Goal: Task Accomplishment & Management: Manage account settings

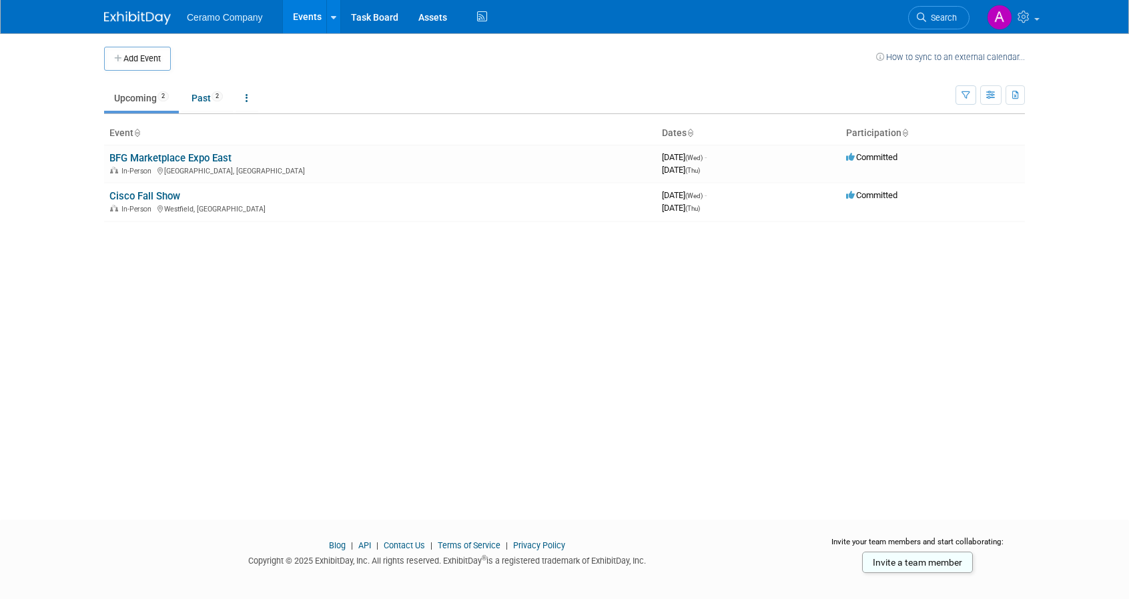
click at [222, 153] on link "BFG Marketplace Expo East" at bounding box center [170, 158] width 122 height 12
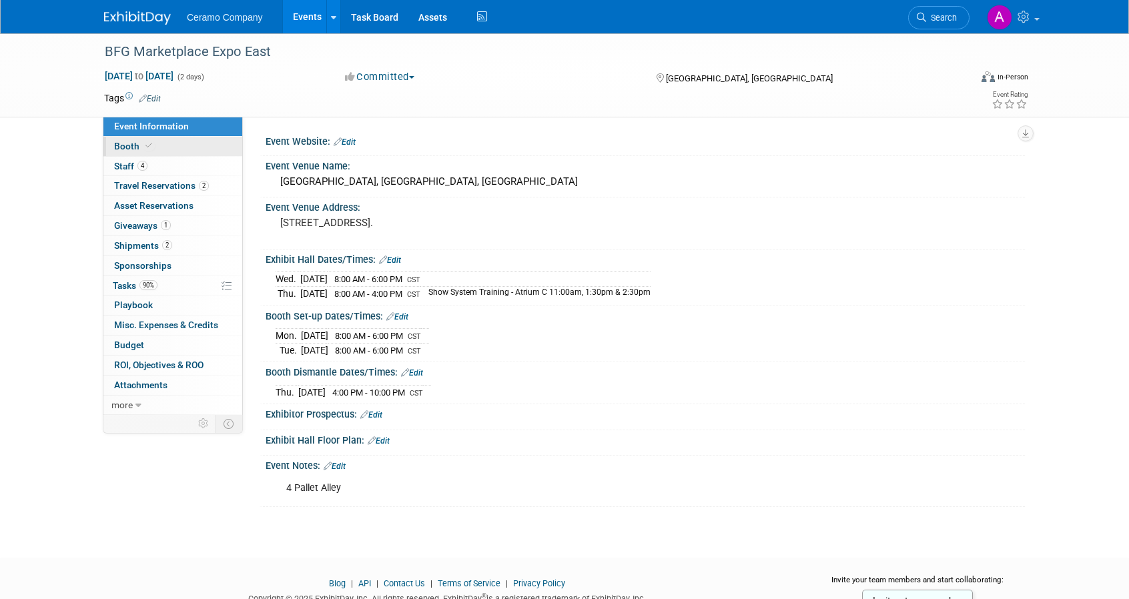
click at [143, 145] on span at bounding box center [149, 146] width 12 height 10
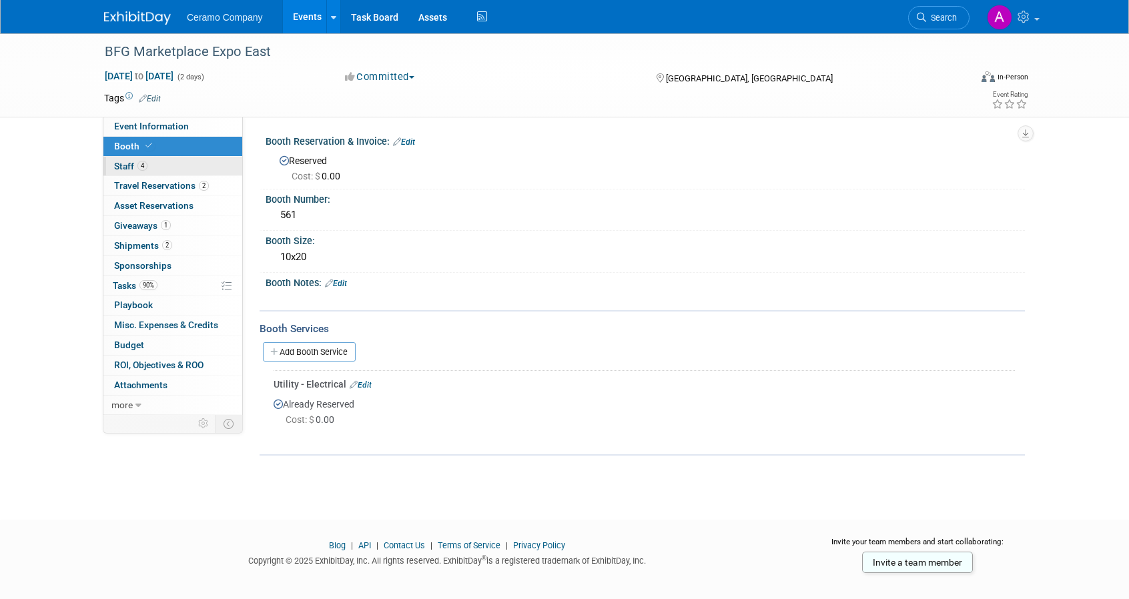
click at [149, 164] on link "4 Staff 4" at bounding box center [172, 166] width 139 height 19
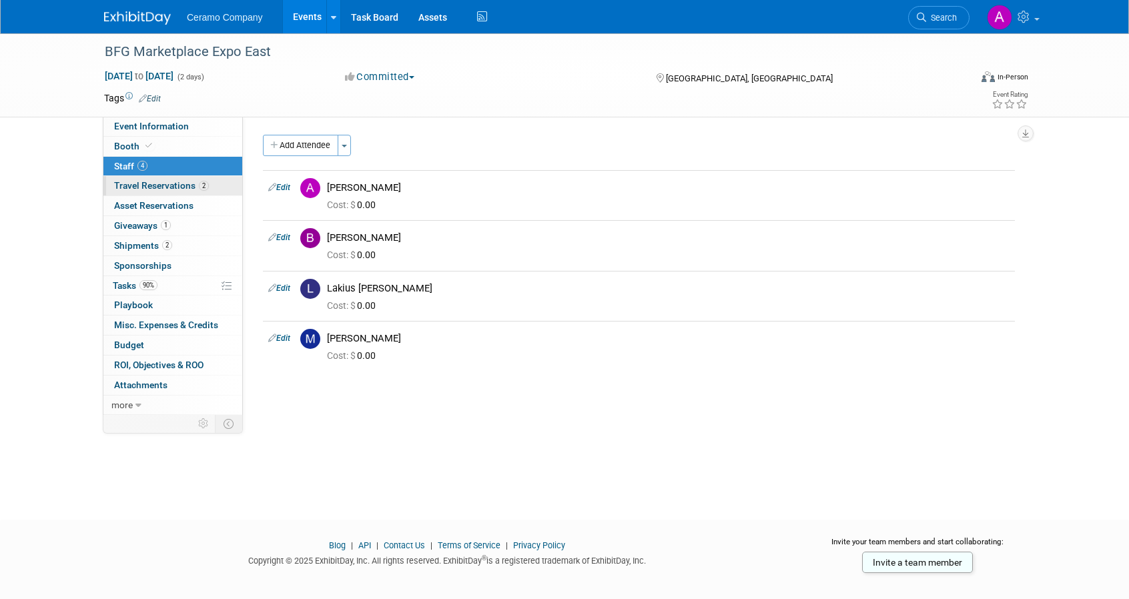
click at [162, 186] on span "Travel Reservations 2" at bounding box center [161, 185] width 95 height 11
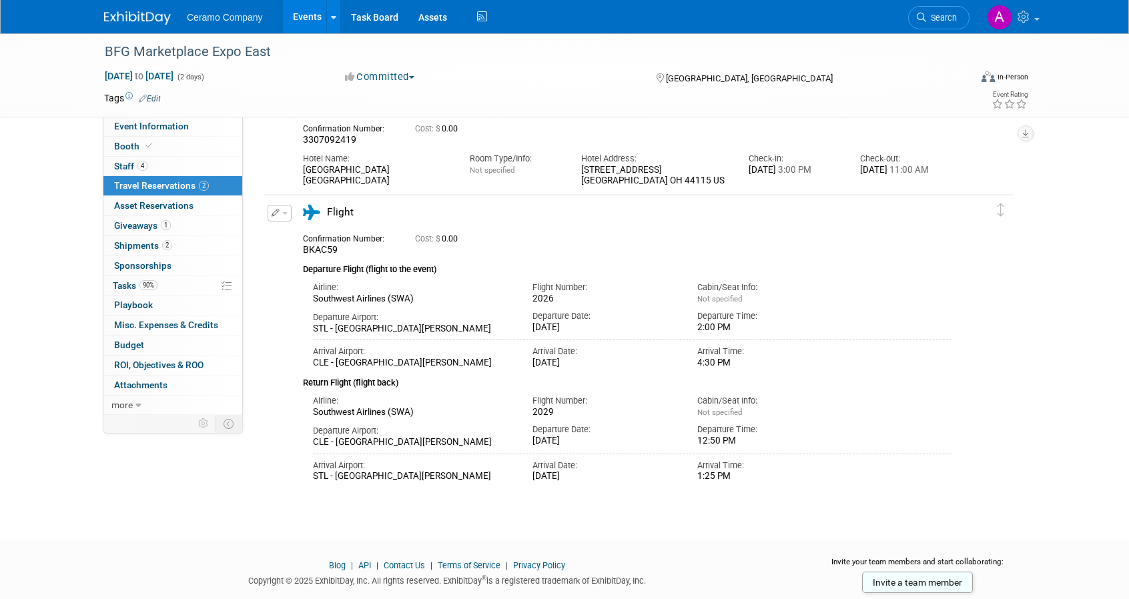
scroll to position [126, 0]
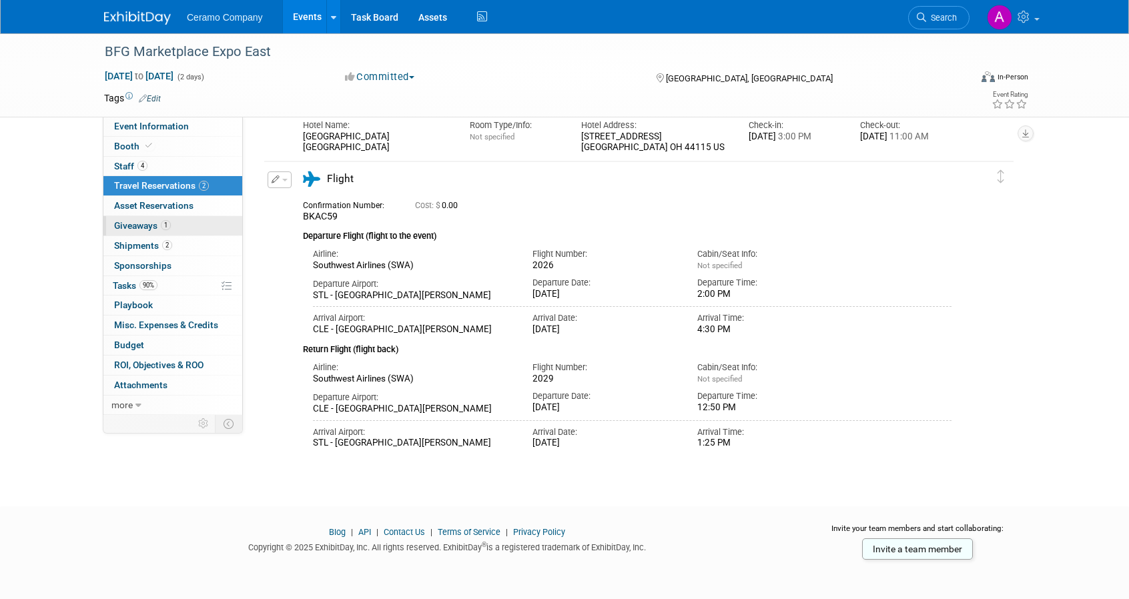
click at [145, 224] on span "Giveaways 1" at bounding box center [142, 225] width 57 height 11
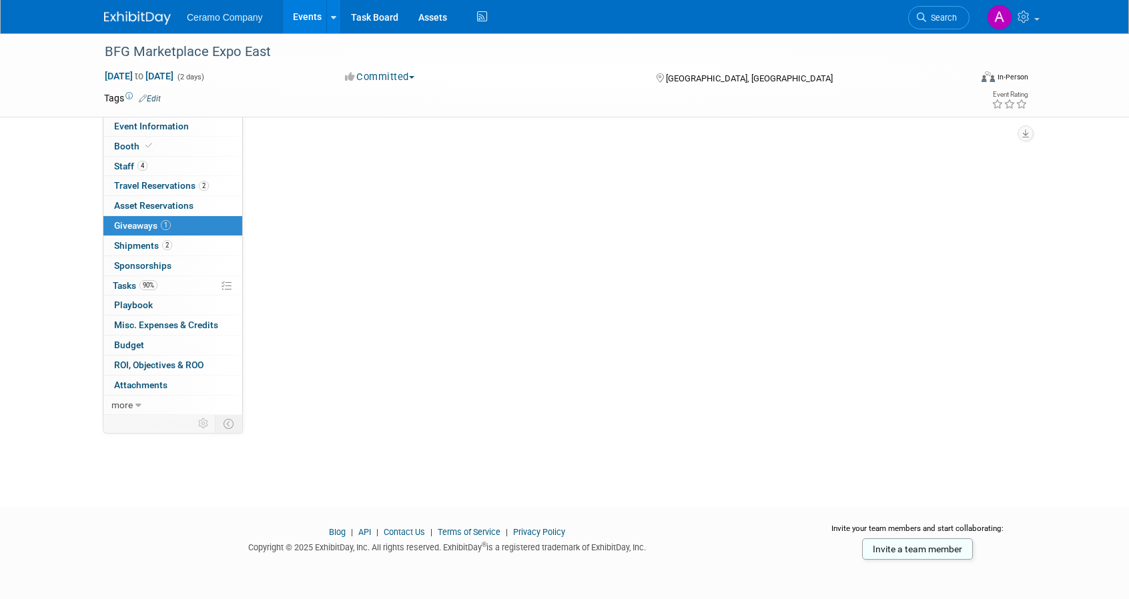
scroll to position [0, 0]
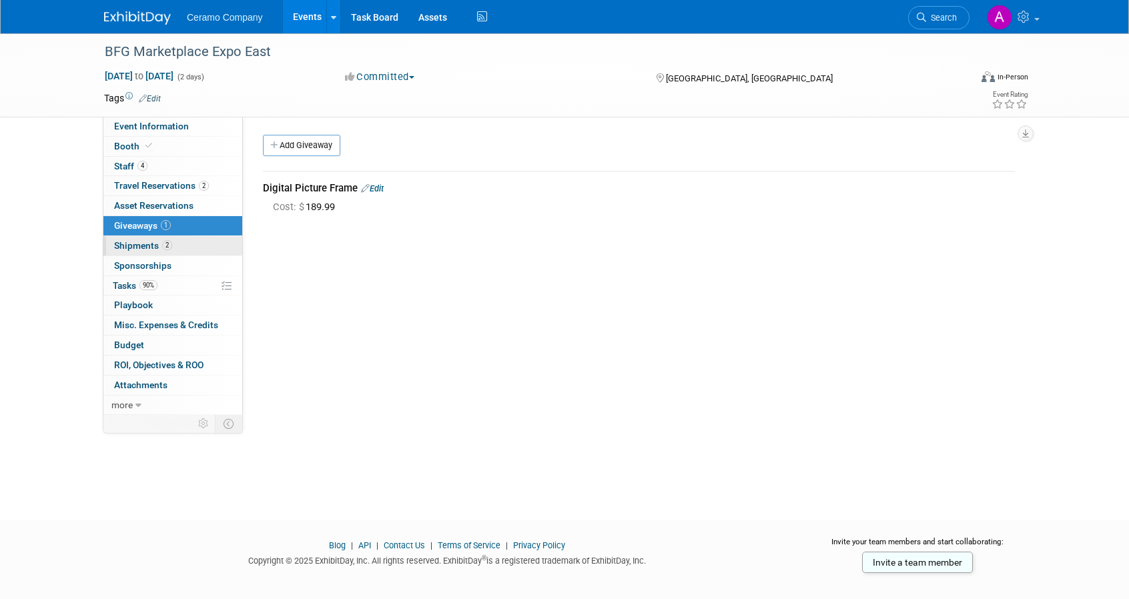
click at [148, 247] on span "Shipments 2" at bounding box center [143, 245] width 58 height 11
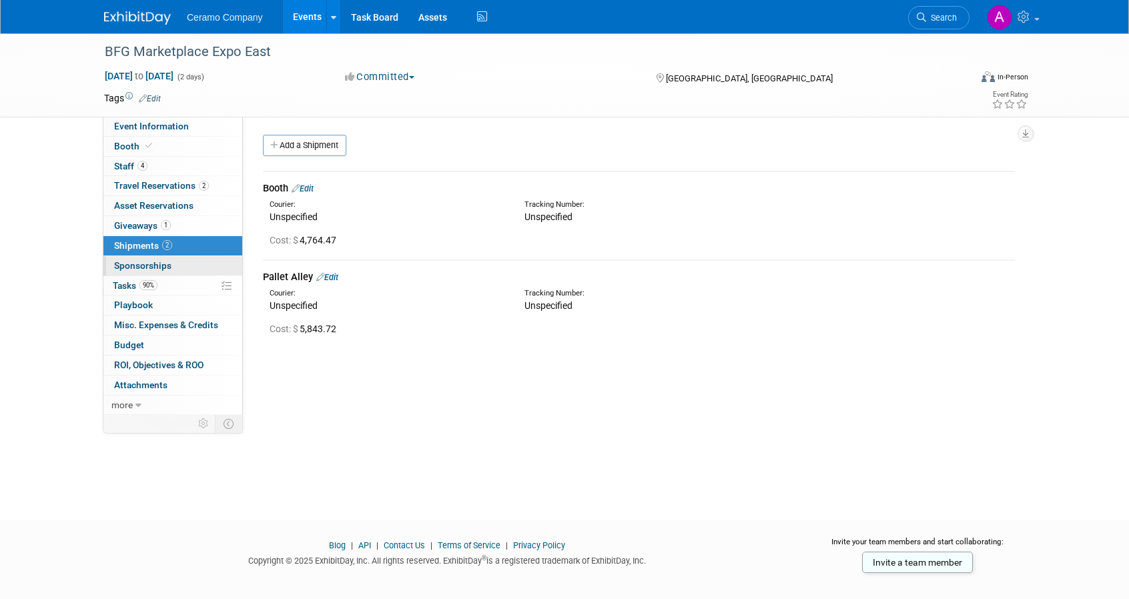
click at [163, 262] on span "Sponsorships 0" at bounding box center [142, 265] width 57 height 11
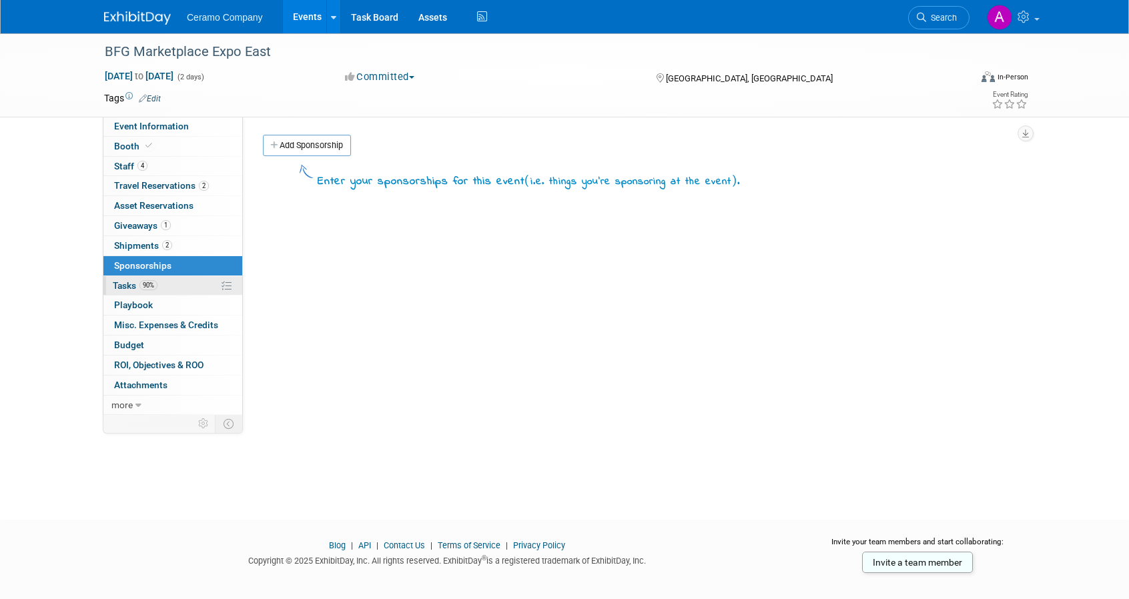
click at [152, 280] on span "90%" at bounding box center [148, 285] width 18 height 10
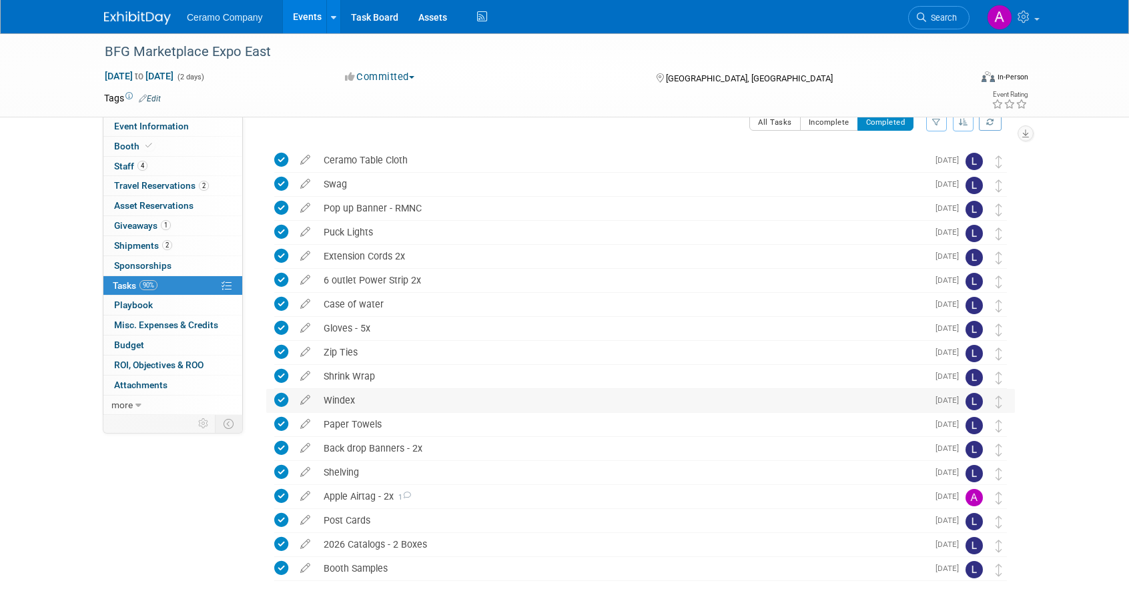
scroll to position [84, 0]
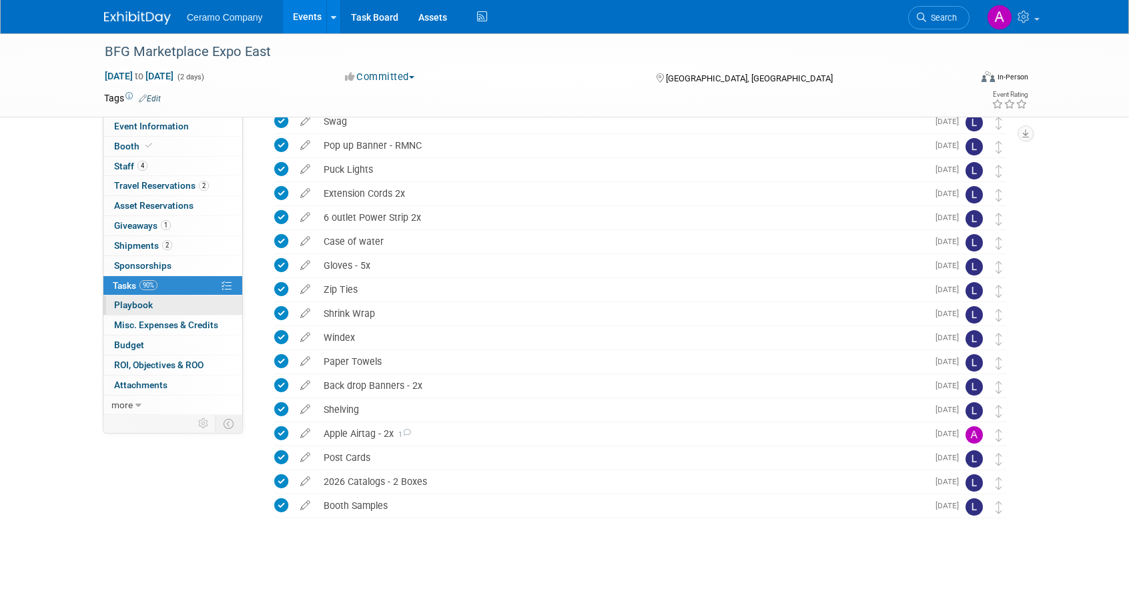
click at [135, 298] on link "0 Playbook 0" at bounding box center [172, 305] width 139 height 19
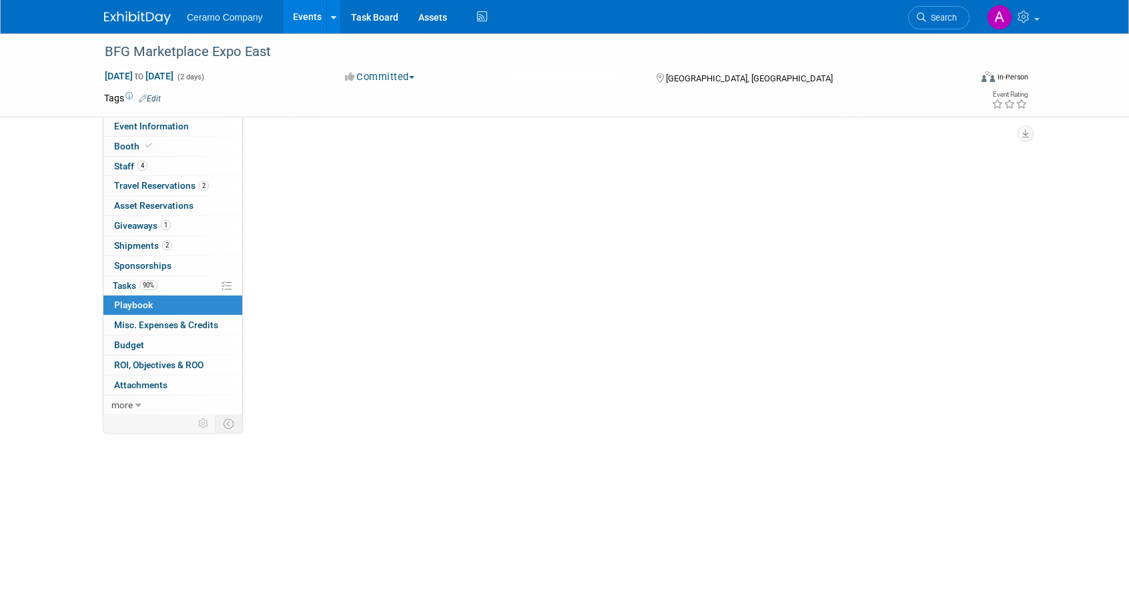
scroll to position [0, 0]
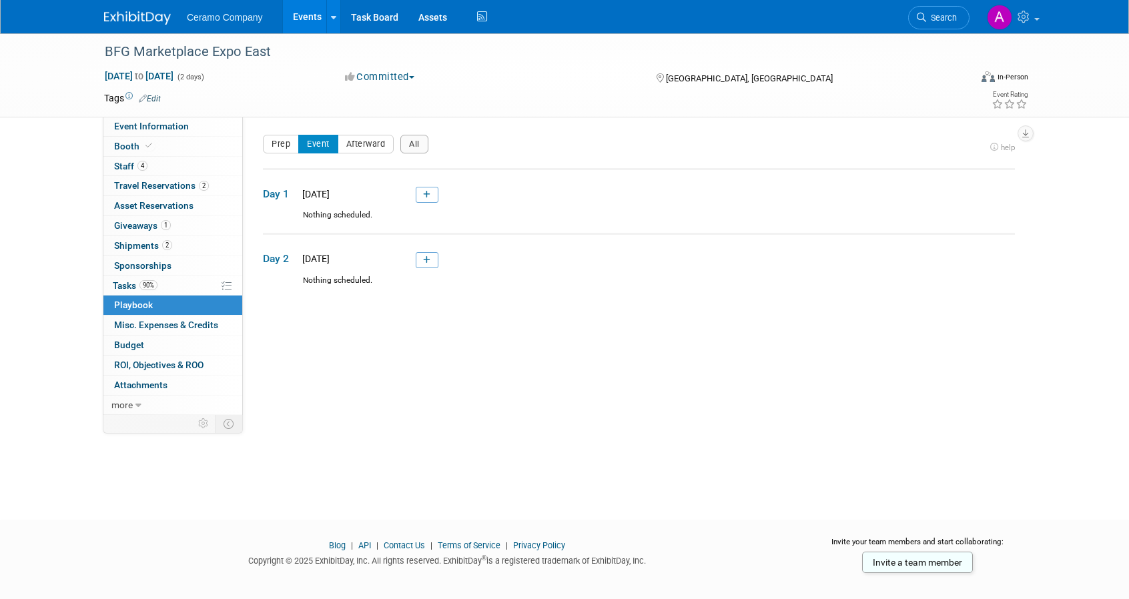
click at [197, 325] on span "Misc. Expenses & Credits 0" at bounding box center [166, 325] width 104 height 11
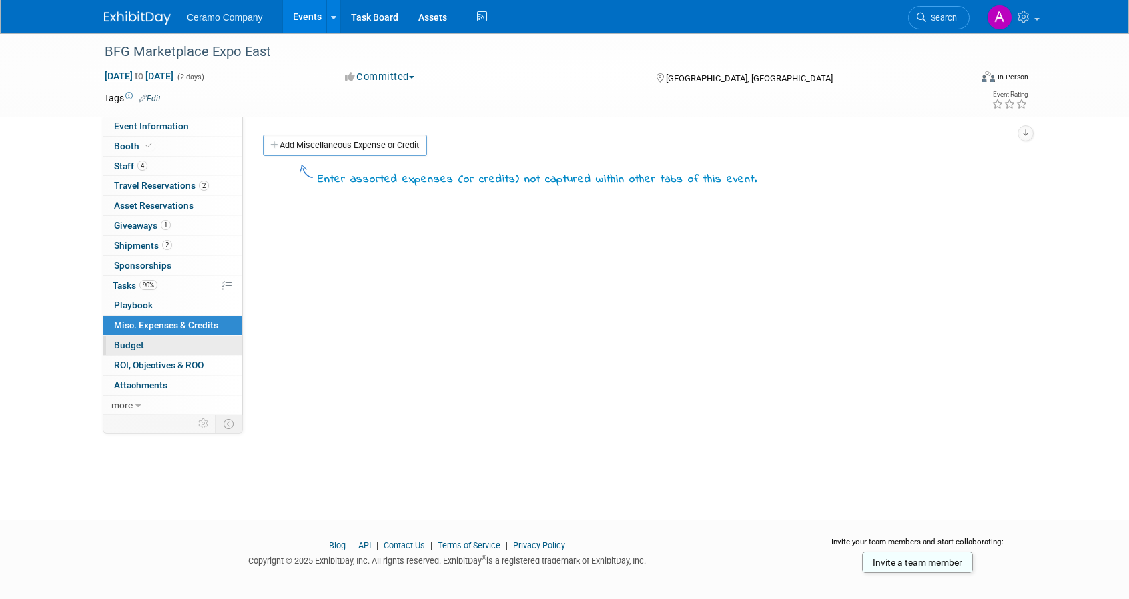
click at [192, 340] on link "Budget" at bounding box center [172, 345] width 139 height 19
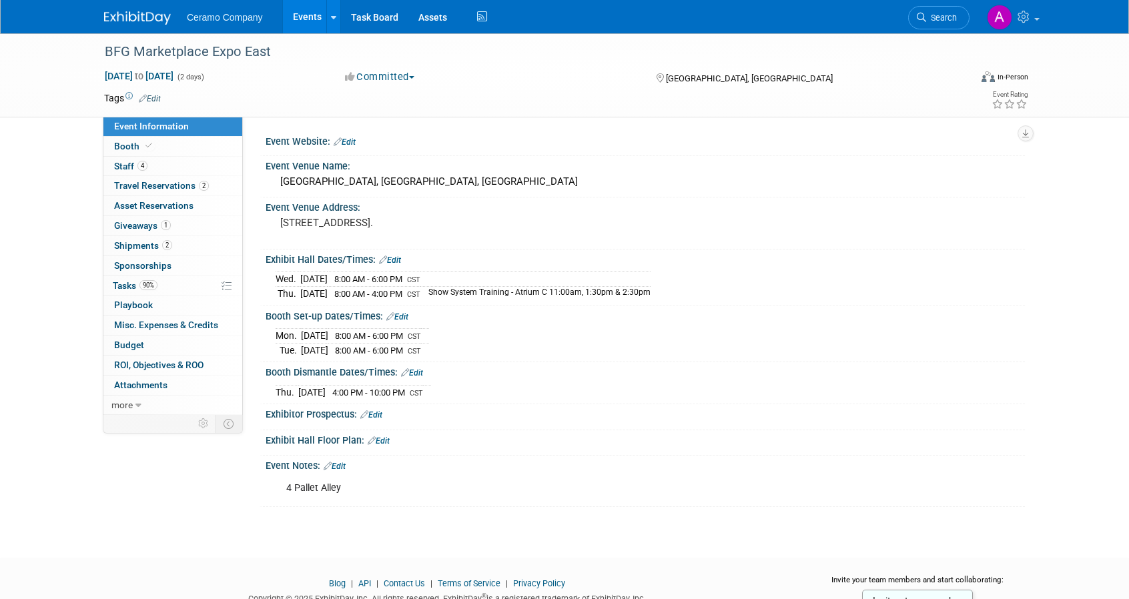
click at [414, 78] on span "button" at bounding box center [411, 77] width 5 height 3
click at [76, 214] on div "BFG Marketplace Expo East Sep 17, 2025 to Sep 18, 2025 (2 days) Sep 17, 2025 to…" at bounding box center [564, 283] width 1129 height 500
click at [1032, 19] on icon at bounding box center [1025, 17] width 15 height 12
